Goal: Task Accomplishment & Management: Manage account settings

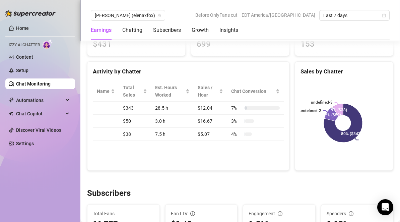
scroll to position [240, 0]
click at [137, 29] on div "Chatting" at bounding box center [132, 30] width 20 height 8
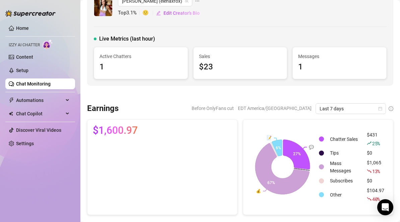
scroll to position [0, 0]
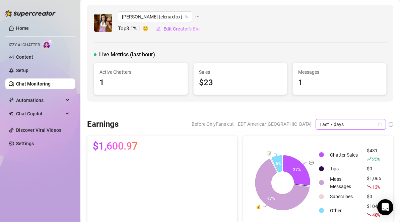
click at [378, 124] on icon "calendar" at bounding box center [380, 124] width 4 height 4
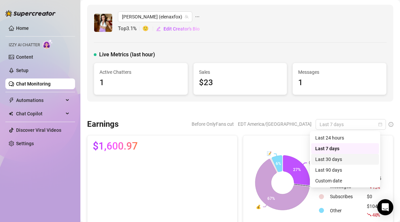
click at [351, 157] on div "Last 30 days" at bounding box center [345, 158] width 60 height 7
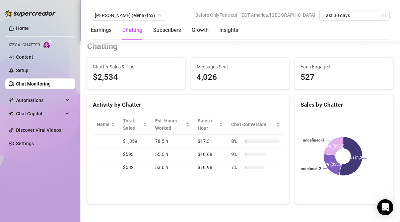
scroll to position [212, 0]
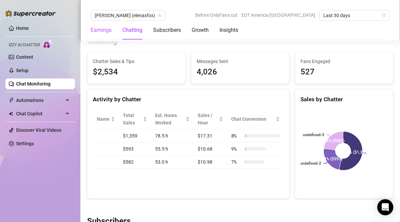
click at [100, 31] on div "Earnings" at bounding box center [101, 30] width 21 height 8
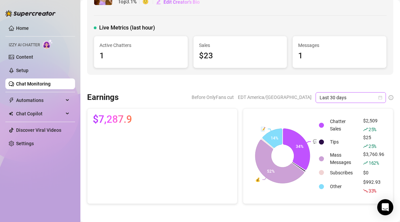
scroll to position [0, 0]
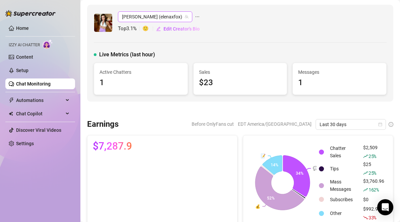
click at [138, 18] on span "[PERSON_NAME] (elenaxfox)" at bounding box center [155, 17] width 66 height 10
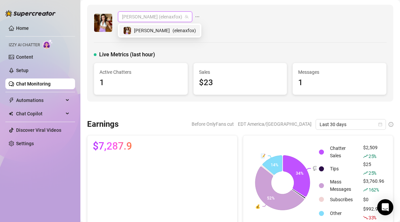
click at [205, 24] on div "Elena (elenaxfox) Top 3.1 % 🙂 Edit Creator's Bio" at bounding box center [240, 22] width 293 height 23
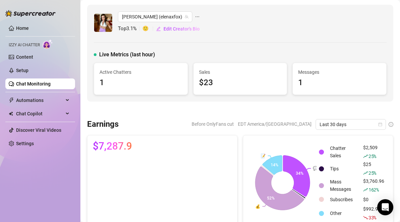
click at [47, 82] on link "Chat Monitoring" at bounding box center [33, 83] width 34 height 5
